Goal: Check status: Check status

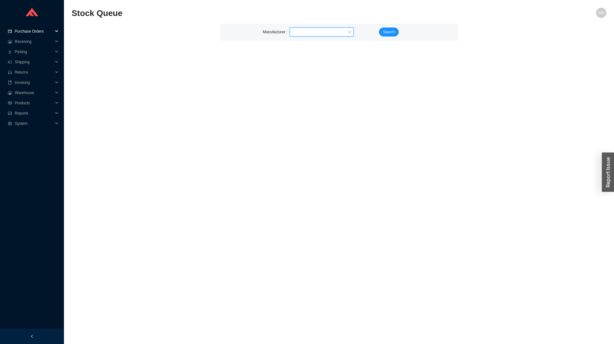
click at [28, 32] on span "Purchase Orders" at bounding box center [34, 31] width 38 height 10
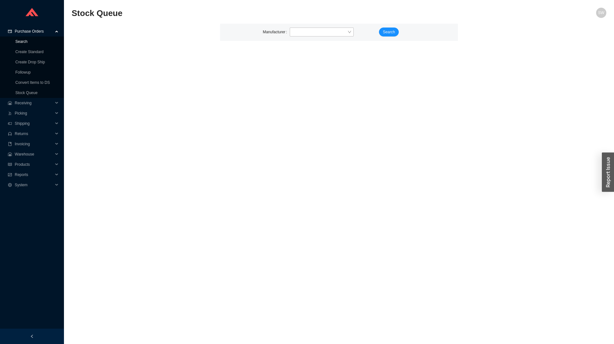
click at [28, 41] on link "Search" at bounding box center [21, 41] width 12 height 4
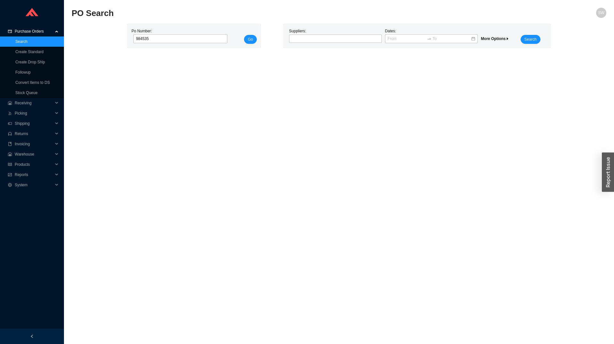
type input "984535"
click at [244, 35] on button "Go" at bounding box center [250, 39] width 13 height 9
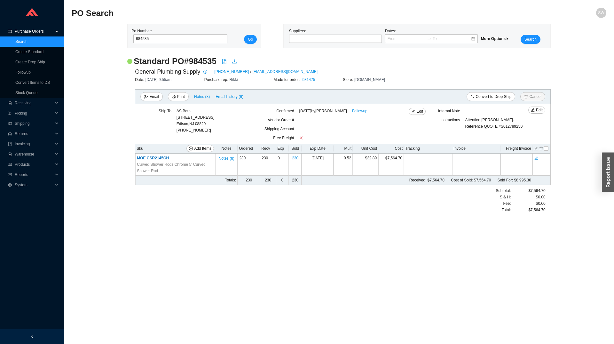
click at [306, 77] on div "General Plumbing Supply 201-391-5000 / laurieh@generalplumbingsupply.net Date: …" at bounding box center [339, 140] width 424 height 146
click at [306, 78] on link "931475" at bounding box center [308, 79] width 13 height 4
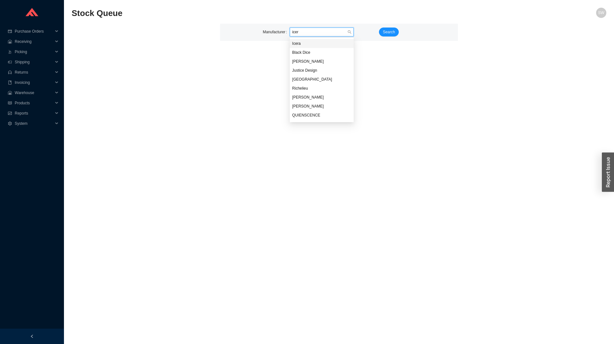
type input "icera"
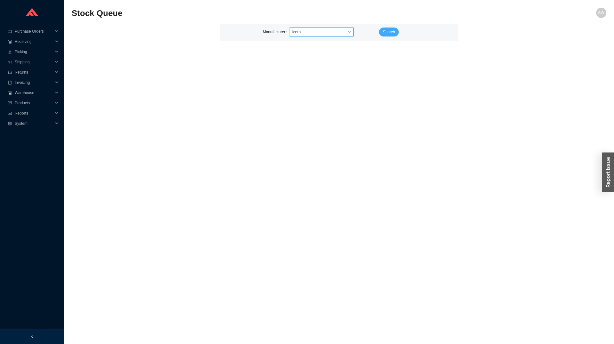
click at [390, 33] on span "Search" at bounding box center [389, 32] width 12 height 6
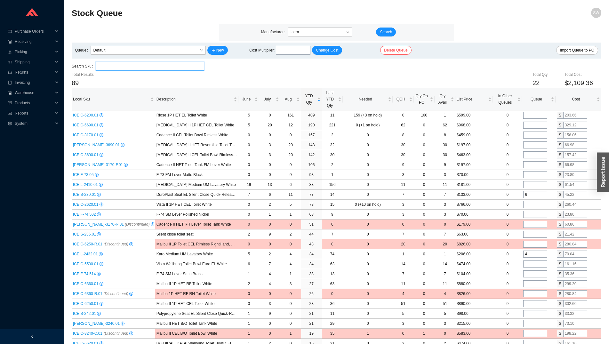
click at [148, 67] on input "search" at bounding box center [149, 66] width 103 height 8
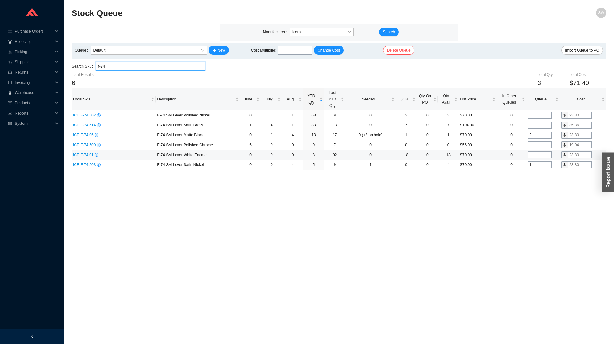
type input "f-74"
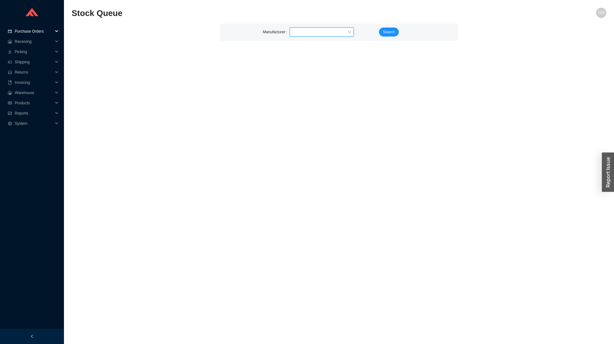
click at [40, 33] on span "Purchase Orders" at bounding box center [34, 31] width 38 height 10
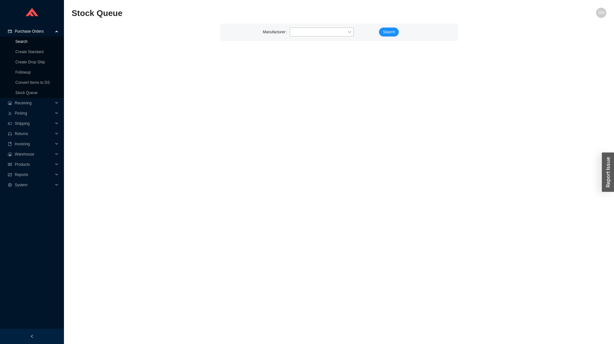
click at [28, 44] on link "Search" at bounding box center [21, 41] width 12 height 4
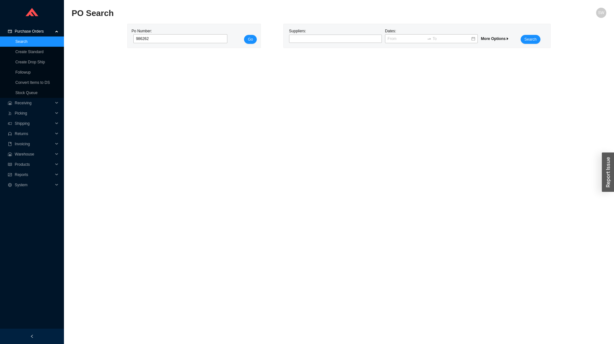
type input "986262"
click at [244, 35] on button "Go" at bounding box center [250, 39] width 13 height 9
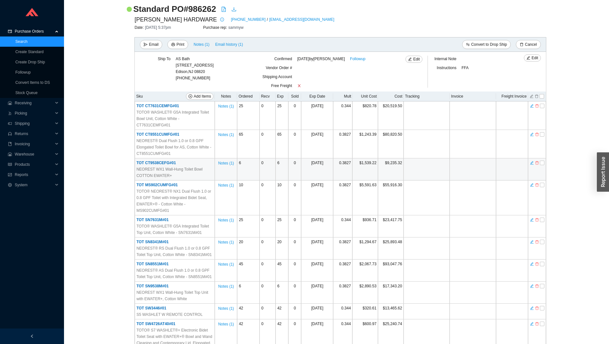
scroll to position [131, 0]
